Goal: Information Seeking & Learning: Learn about a topic

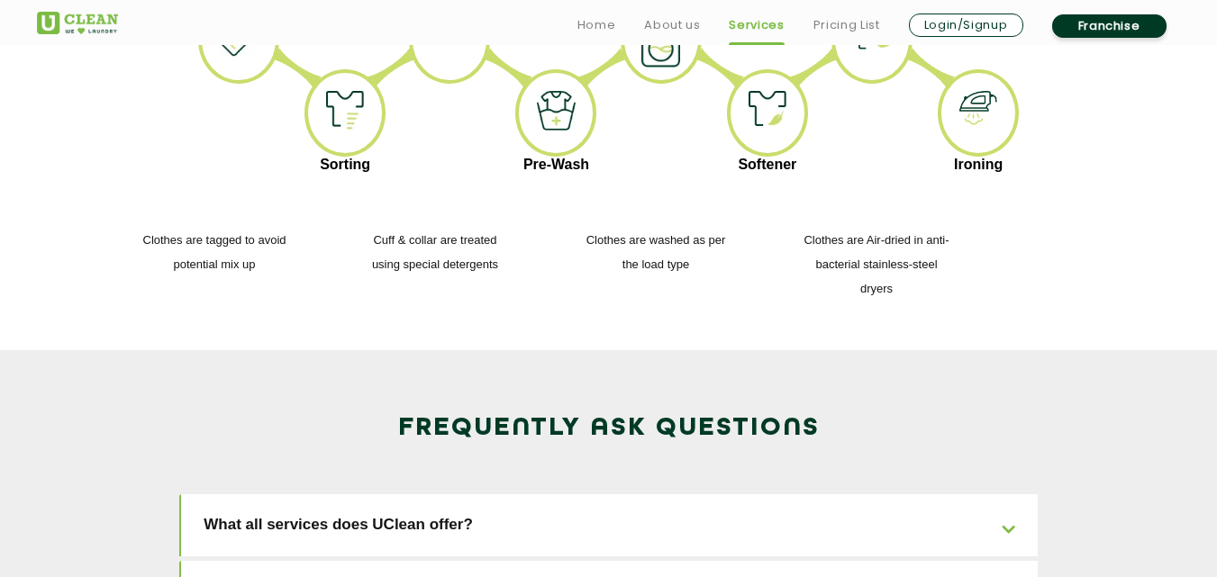
scroll to position [2522, 0]
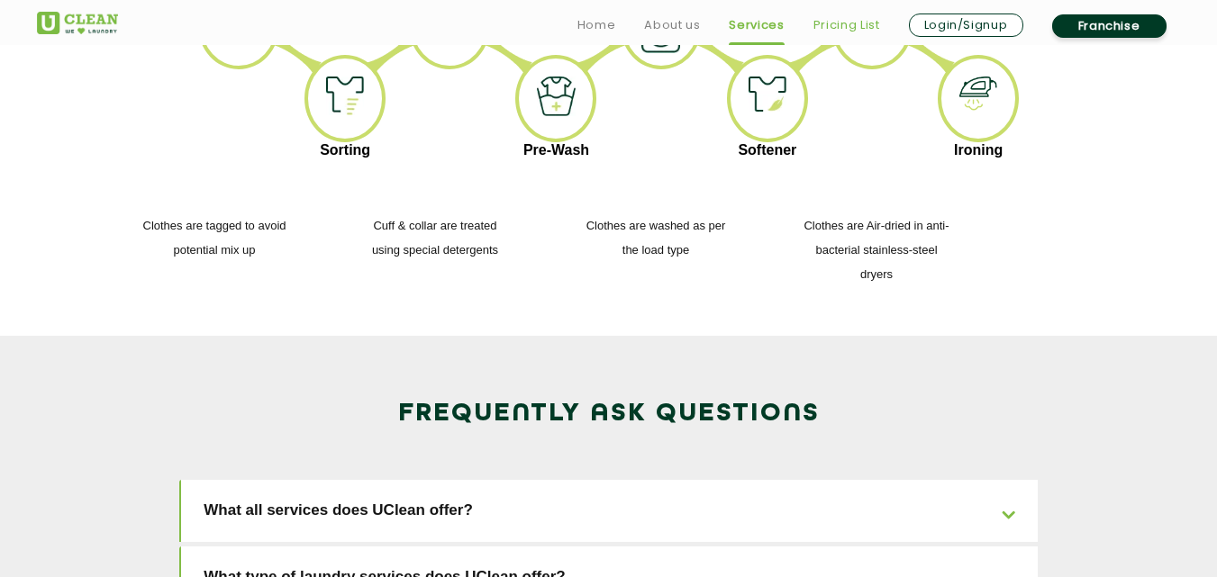
click at [865, 28] on link "Pricing List" at bounding box center [846, 25] width 67 height 22
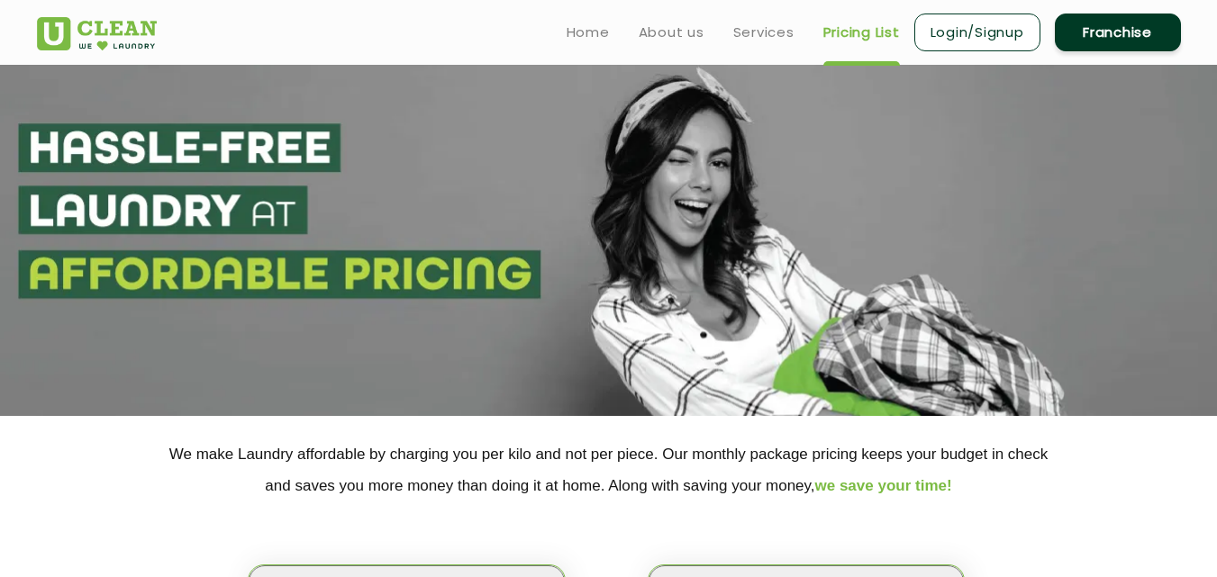
click at [584, 53] on header "Home About us Services Pricing List Login/Signup Franchise" at bounding box center [608, 32] width 1217 height 65
click at [584, 38] on link "Home" at bounding box center [587, 33] width 43 height 22
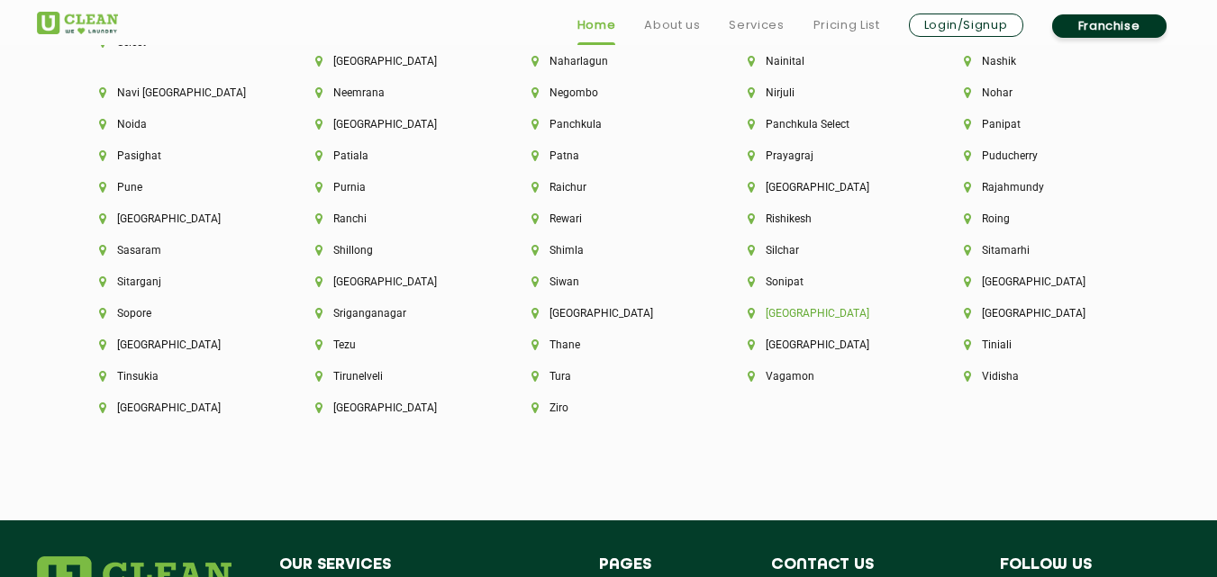
scroll to position [5043, 0]
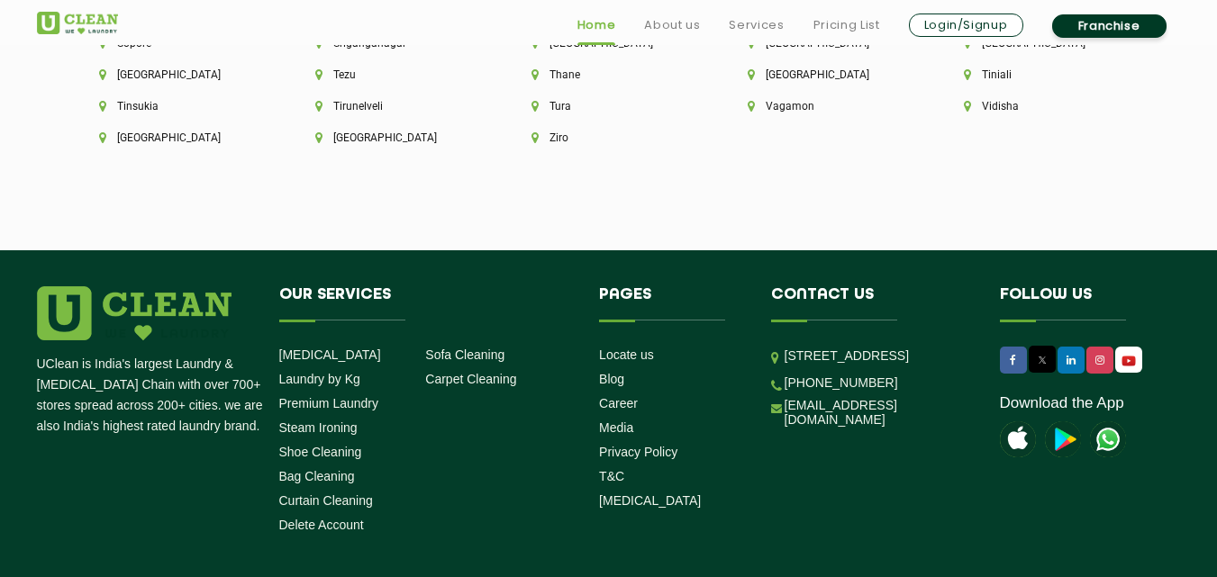
click at [749, 41] on header "Home About us Services Pricing List Login/Signup Franchise" at bounding box center [608, 22] width 1217 height 45
click at [749, 32] on link "Services" at bounding box center [756, 25] width 55 height 22
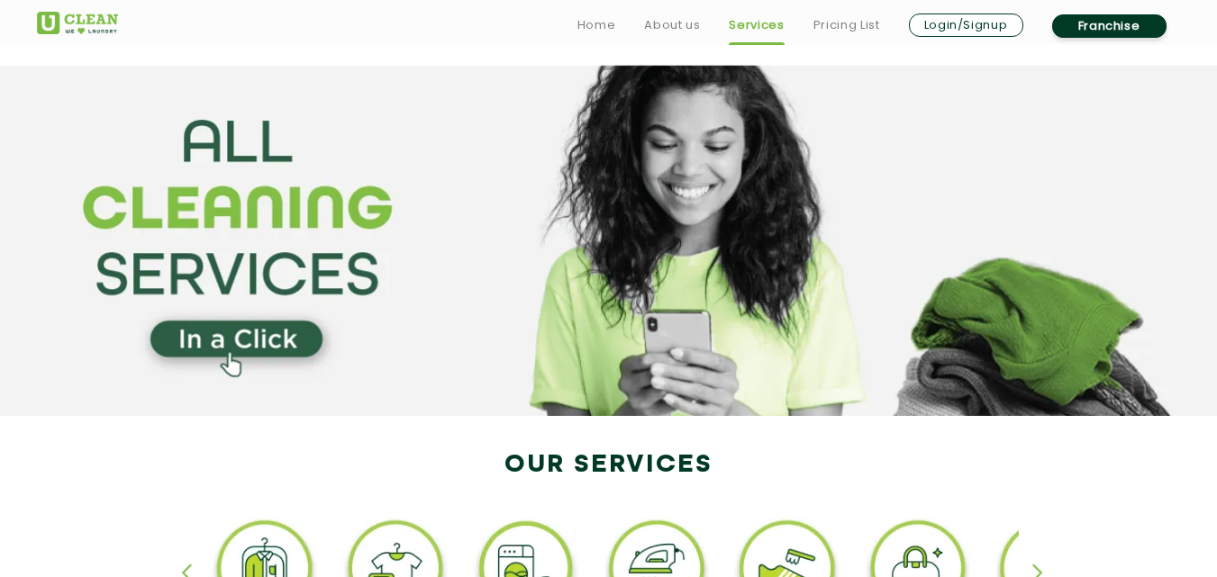
scroll to position [360, 0]
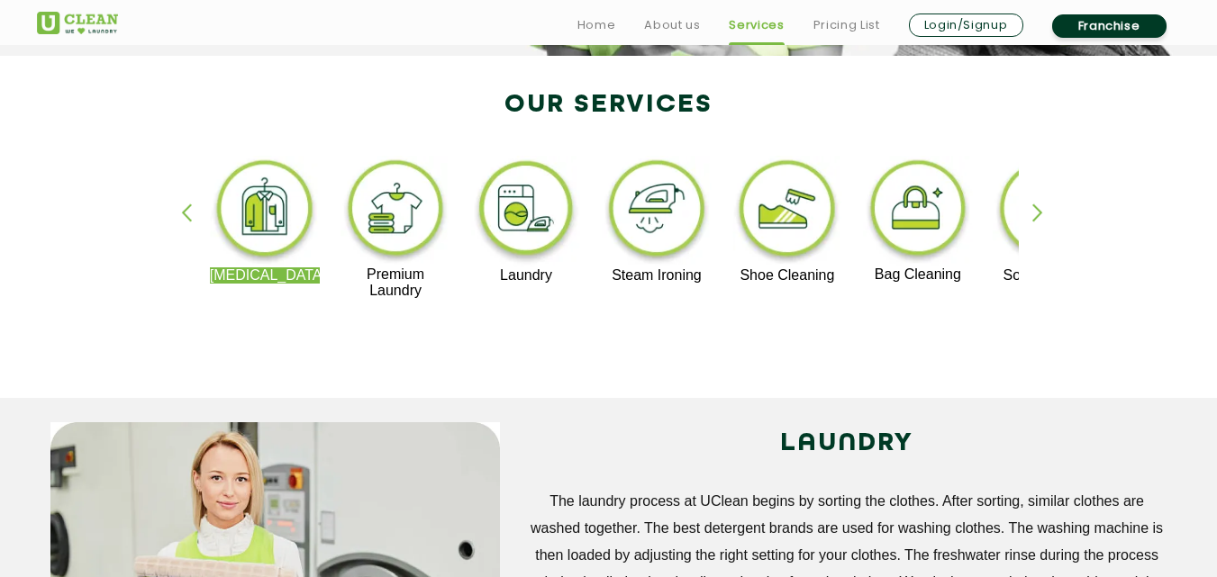
click at [243, 231] on img at bounding box center [265, 212] width 111 height 112
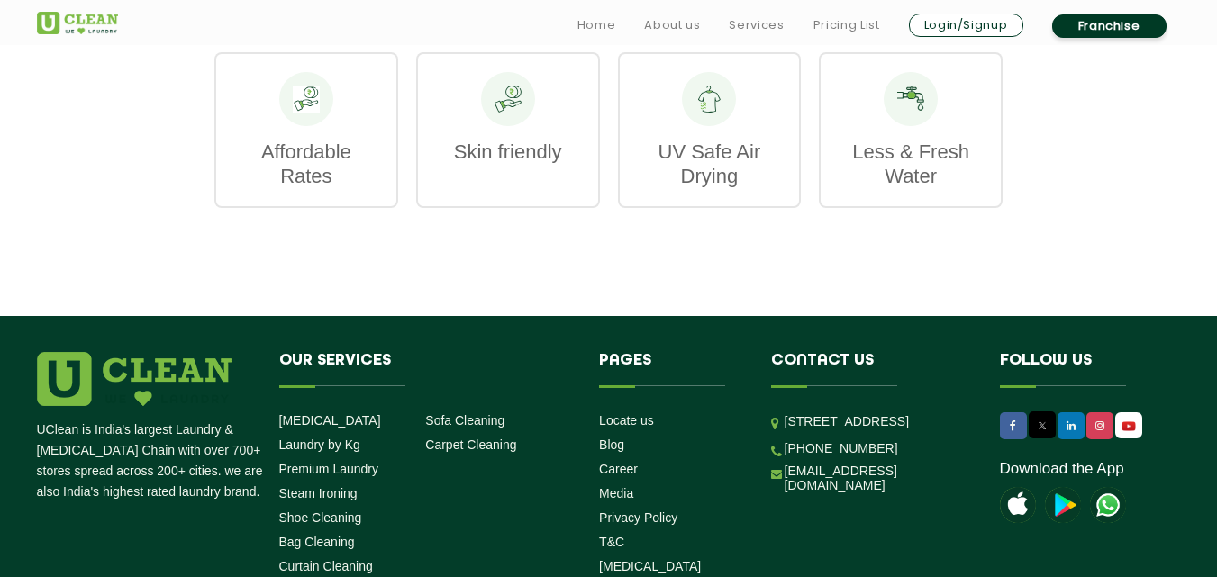
scroll to position [2812, 0]
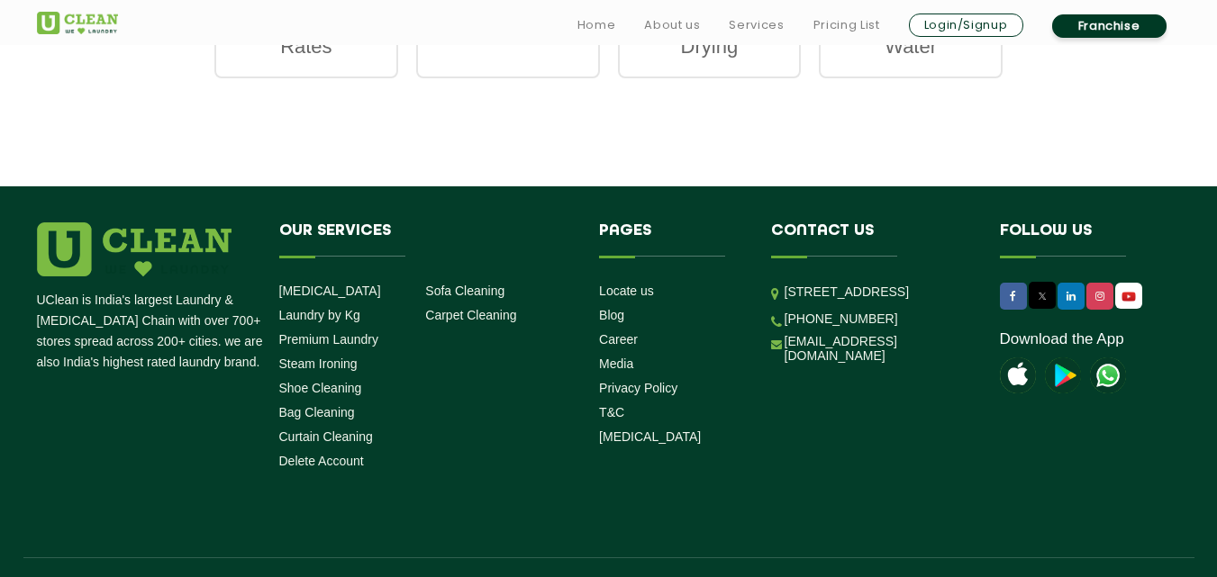
click at [1069, 358] on img at bounding box center [1063, 376] width 36 height 36
click at [638, 28] on ul "Home About us Services Pricing List Login/Signup Franchise" at bounding box center [872, 25] width 618 height 29
click at [658, 28] on link "About us" at bounding box center [672, 25] width 56 height 22
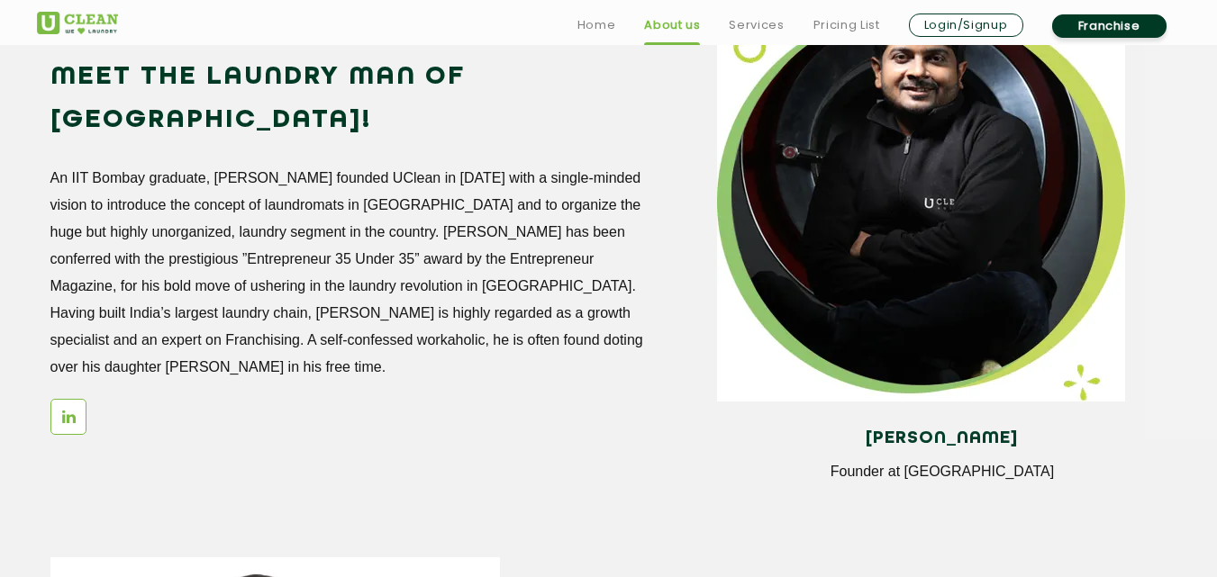
scroll to position [1621, 0]
